Goal: Navigation & Orientation: Find specific page/section

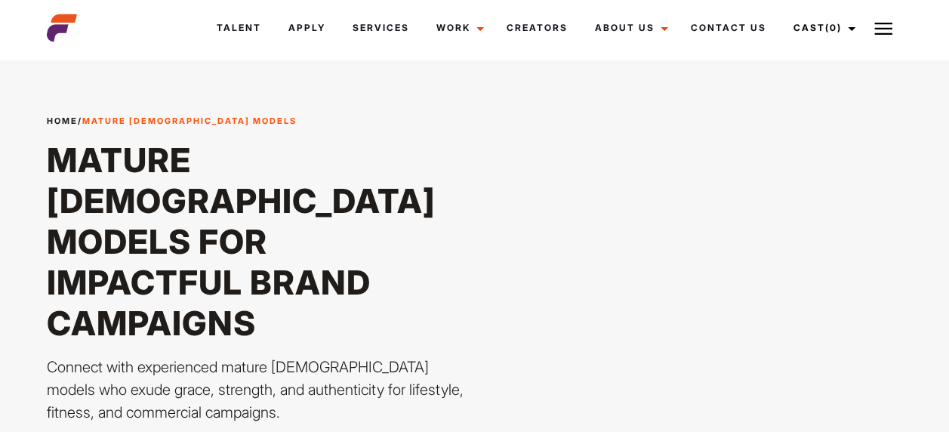
click at [313, 34] on link "Apply" at bounding box center [307, 28] width 64 height 41
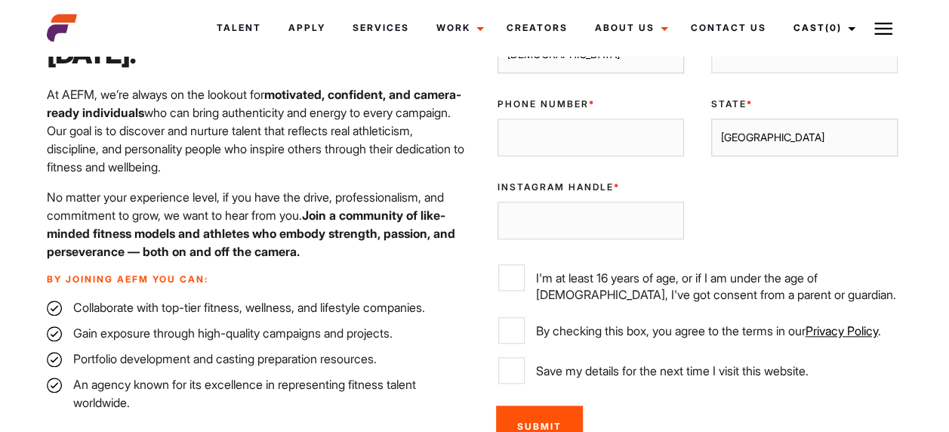
scroll to position [632, 0]
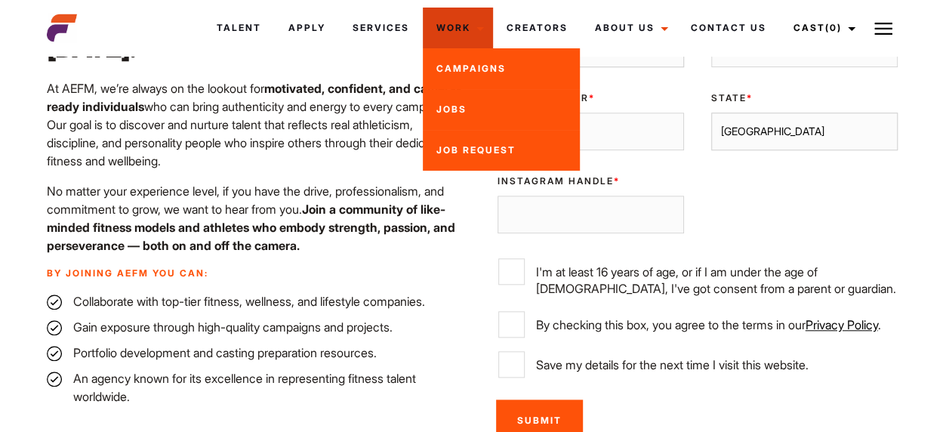
click at [470, 111] on link "Jobs" at bounding box center [501, 109] width 157 height 41
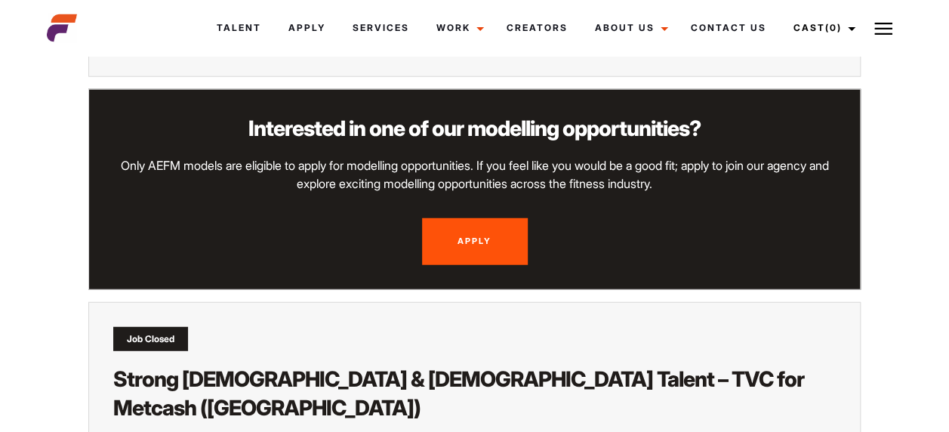
scroll to position [1873, 0]
